Goal: Transaction & Acquisition: Purchase product/service

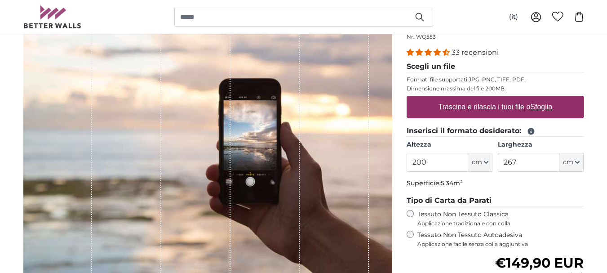
scroll to position [99, 0]
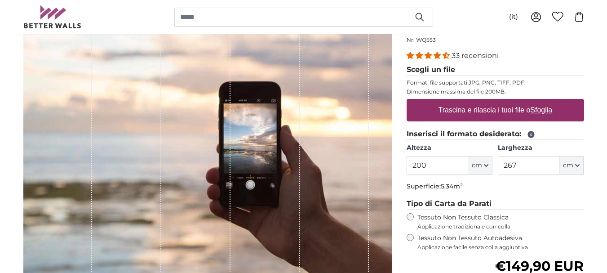
click at [538, 107] on u "Sfoglia" at bounding box center [541, 110] width 22 height 8
click at [538, 102] on input "Trascina e rilascia i tuoi file o Sfoglia" at bounding box center [496, 100] width 178 height 3
type input "**********"
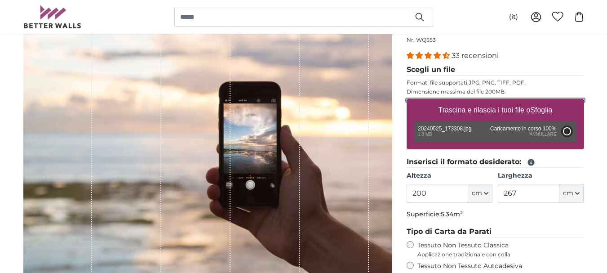
type input "150"
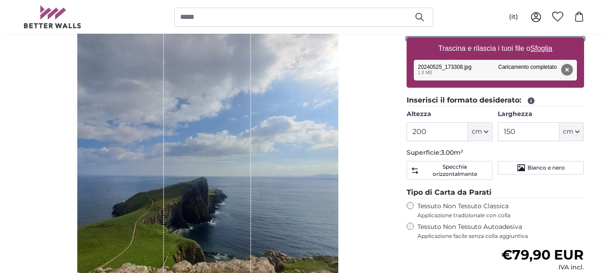
scroll to position [153, 0]
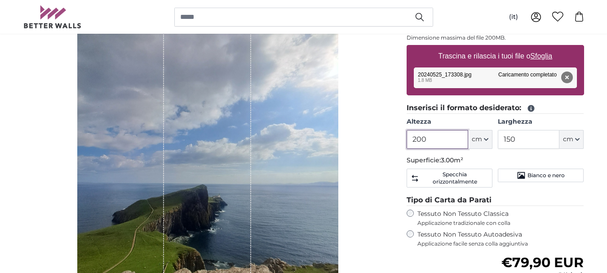
click at [429, 141] on input "200" at bounding box center [438, 139] width 62 height 19
type input "2"
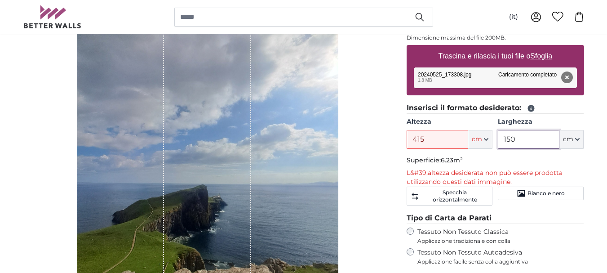
click at [517, 138] on input "150" at bounding box center [529, 139] width 62 height 19
drag, startPoint x: 432, startPoint y: 138, endPoint x: 406, endPoint y: 142, distance: 25.8
click at [407, 142] on input "415" at bounding box center [438, 139] width 62 height 19
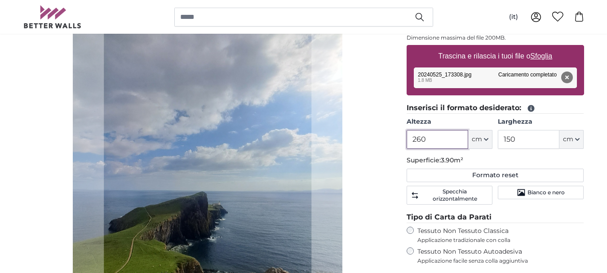
type input "260"
click at [518, 140] on input "150" at bounding box center [529, 139] width 62 height 19
type input "1"
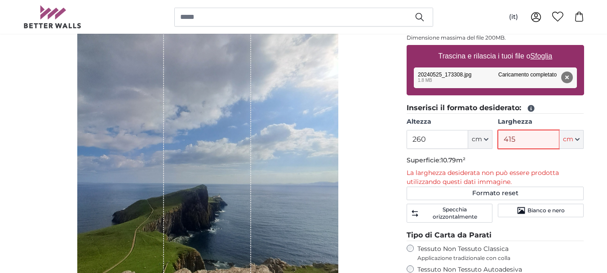
type input "415"
click at [347, 172] on div "Mostra lunghezze" at bounding box center [207, 144] width 369 height 360
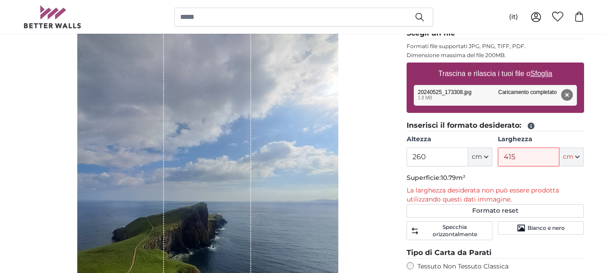
scroll to position [129, 0]
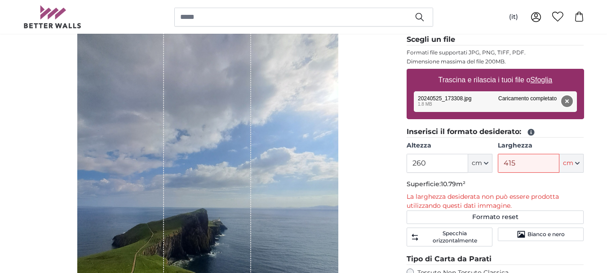
click at [569, 102] on button "Rimuovi" at bounding box center [567, 101] width 12 height 12
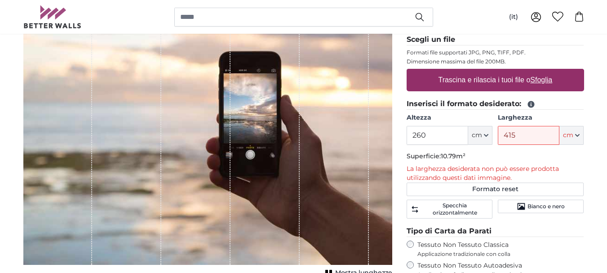
click at [538, 76] on u "Sfoglia" at bounding box center [541, 80] width 22 height 8
click at [538, 71] on input "Trascina e rilascia i tuoi file o Sfoglia" at bounding box center [496, 70] width 178 height 3
type input "**********"
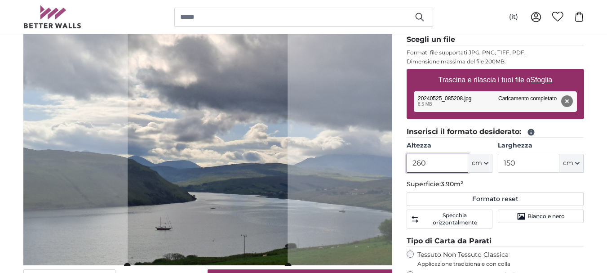
click at [434, 162] on input "260" at bounding box center [438, 163] width 62 height 19
drag, startPoint x: 434, startPoint y: 162, endPoint x: 427, endPoint y: 162, distance: 6.7
click at [427, 162] on input "260" at bounding box center [438, 163] width 62 height 19
drag, startPoint x: 518, startPoint y: 161, endPoint x: 487, endPoint y: 164, distance: 30.8
click at [487, 164] on div "Altezza 260 ft cm Centimeter (cm) Inches (inch) Feet (ft. in.) [GEOGRAPHIC_DATA…" at bounding box center [496, 156] width 178 height 31
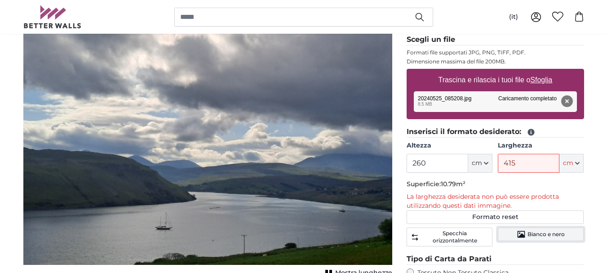
click at [536, 234] on span "Bianco e nero" at bounding box center [546, 234] width 37 height 7
click at [532, 235] on span "Bianco e nero" at bounding box center [546, 234] width 37 height 7
drag, startPoint x: 520, startPoint y: 172, endPoint x: 549, endPoint y: 174, distance: 28.4
drag, startPoint x: 549, startPoint y: 174, endPoint x: 584, endPoint y: 129, distance: 57.3
click at [584, 129] on div "Fotomurali Personalizzati Nr. WQ553 33 recensioni Scegli un file Formati file s…" at bounding box center [496, 224] width 192 height 472
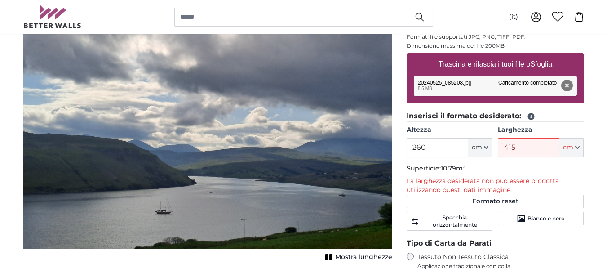
scroll to position [144, 0]
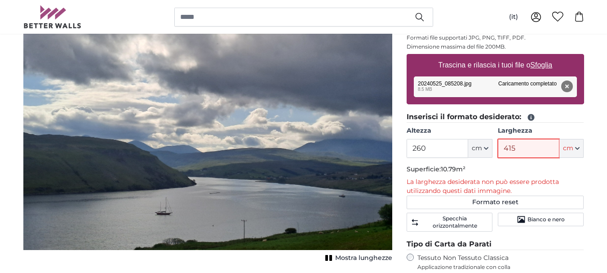
click at [516, 150] on input "415" at bounding box center [529, 148] width 62 height 19
drag, startPoint x: 518, startPoint y: 149, endPoint x: 455, endPoint y: 151, distance: 62.5
click at [455, 151] on div "Altezza 260 ft cm Centimeter (cm) Inches (inch) Feet (ft. in.) [GEOGRAPHIC_DATA…" at bounding box center [496, 141] width 178 height 31
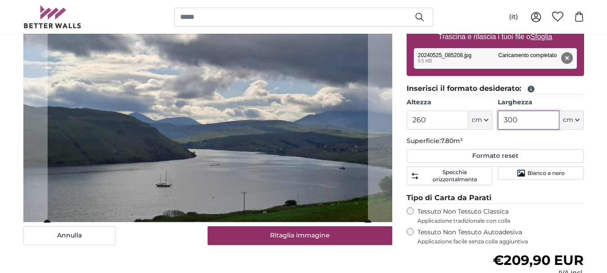
scroll to position [171, 0]
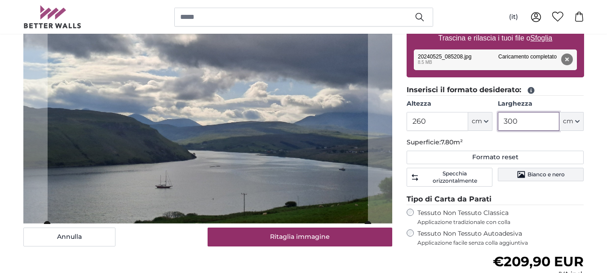
type input "300"
click at [551, 172] on span "Bianco e nero" at bounding box center [546, 174] width 37 height 7
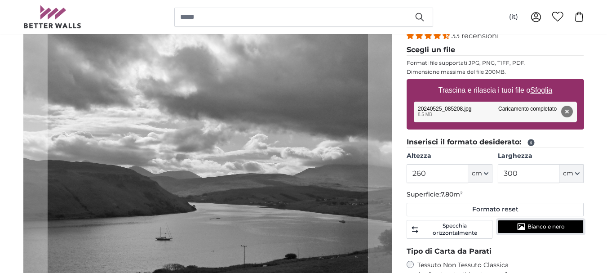
scroll to position [141, 0]
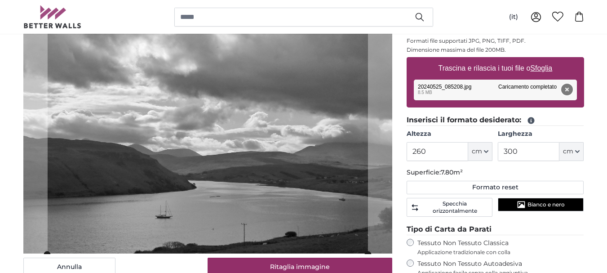
click at [572, 86] on button "Rimuovi" at bounding box center [567, 90] width 12 height 12
type input "200"
type input "266"
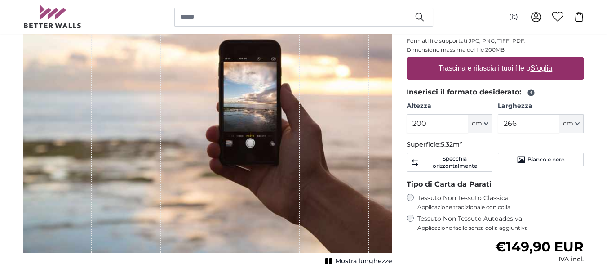
click at [546, 68] on u "Sfoglia" at bounding box center [541, 68] width 22 height 8
click at [546, 60] on input "Trascina e rilascia i tuoi file o Sfoglia" at bounding box center [496, 58] width 178 height 3
